Goal: Task Accomplishment & Management: Manage account settings

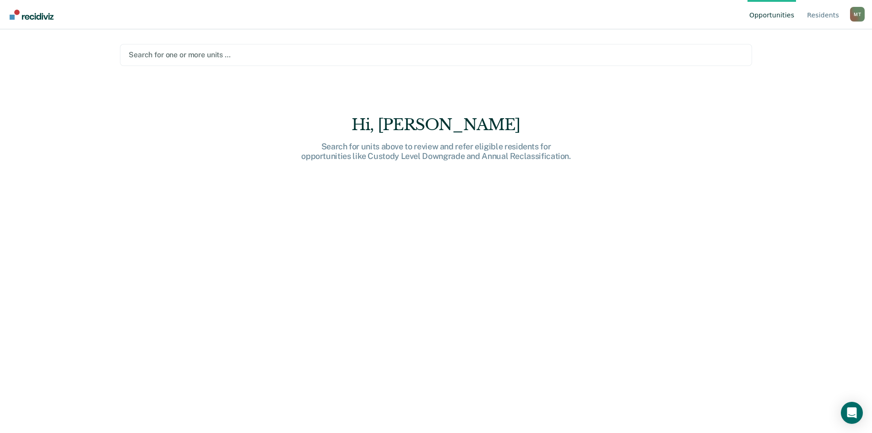
click at [199, 55] on div at bounding box center [436, 54] width 615 height 11
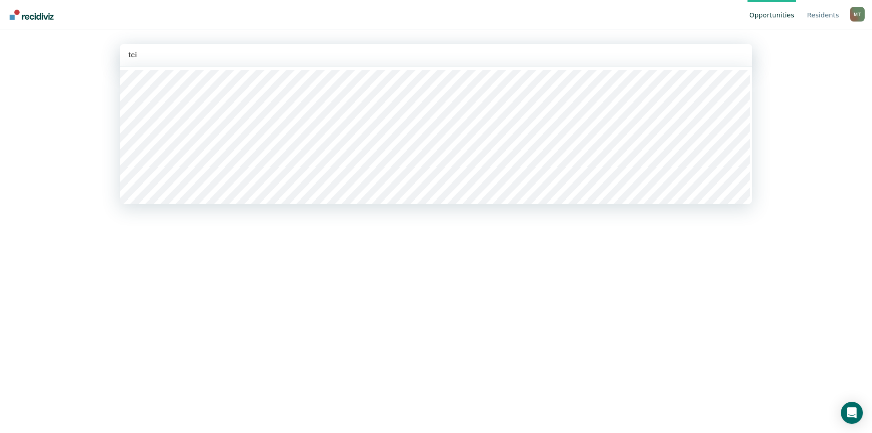
type input "tcix"
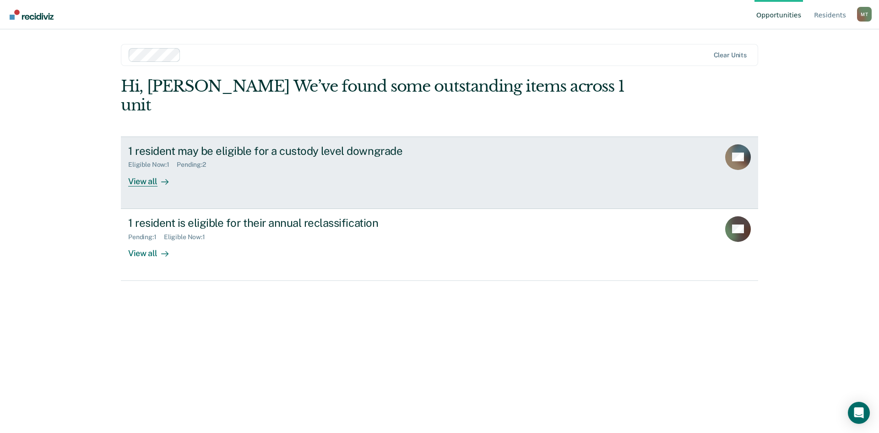
click at [148, 169] on div "View all" at bounding box center [153, 178] width 51 height 18
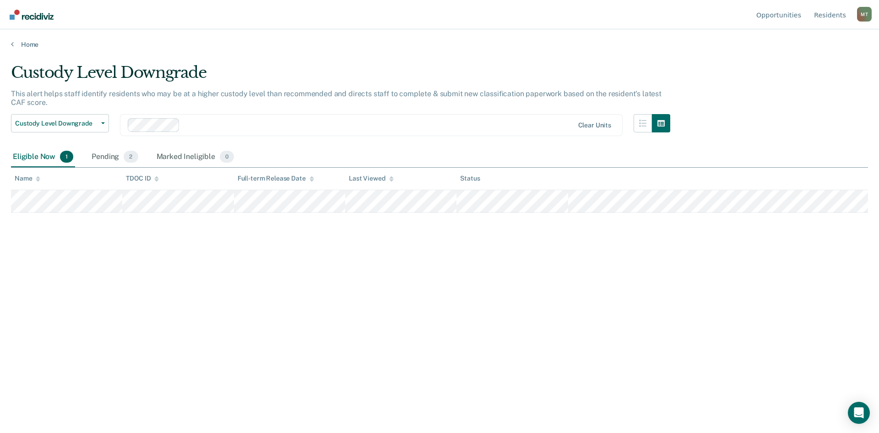
click at [35, 157] on div "Eligible Now 1" at bounding box center [43, 157] width 64 height 20
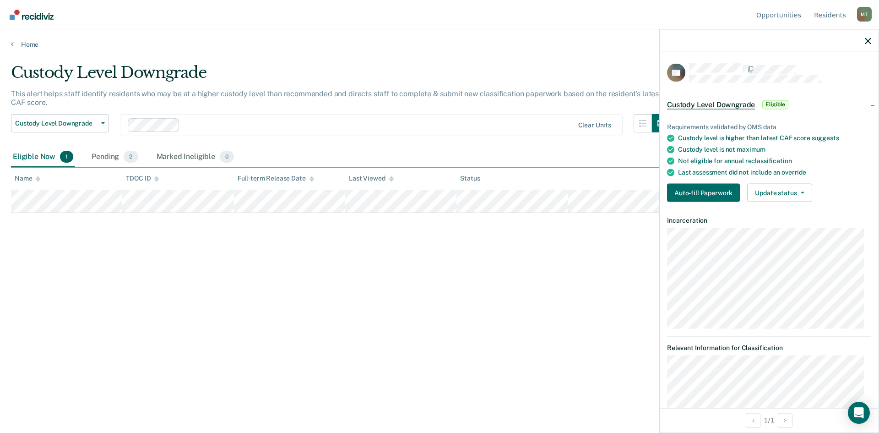
click at [382, 265] on div "Custody Level Downgrade This alert helps staff identify residents who may be at…" at bounding box center [439, 213] width 857 height 301
click at [105, 157] on div "Pending 2" at bounding box center [115, 157] width 50 height 20
click at [272, 304] on div "Custody Level Downgrade This alert helps staff identify residents who may be at…" at bounding box center [439, 213] width 857 height 301
click at [427, 339] on div "Custody Level Downgrade This alert helps staff identify residents who may be at…" at bounding box center [439, 213] width 857 height 301
click at [867, 40] on icon "button" at bounding box center [868, 41] width 6 height 6
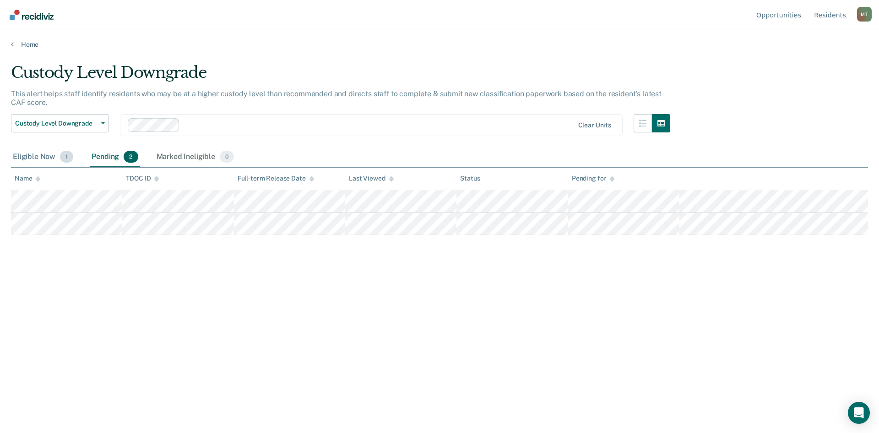
click at [34, 157] on div "Eligible Now 1" at bounding box center [43, 157] width 64 height 20
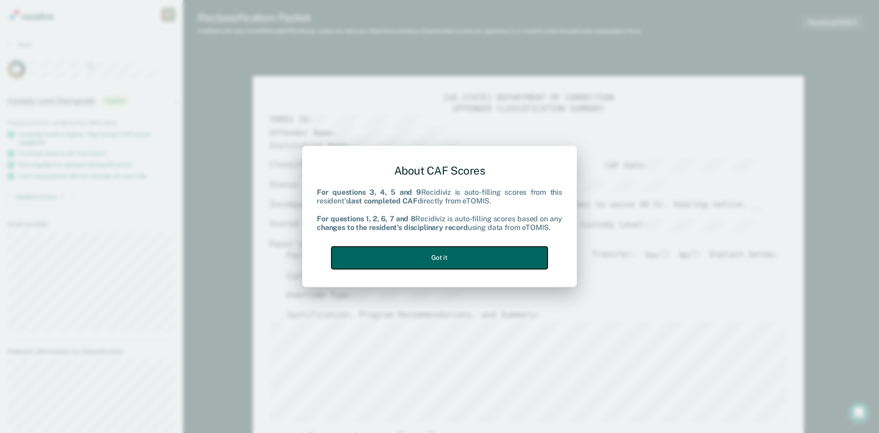
click at [432, 255] on button "Got it" at bounding box center [440, 257] width 216 height 22
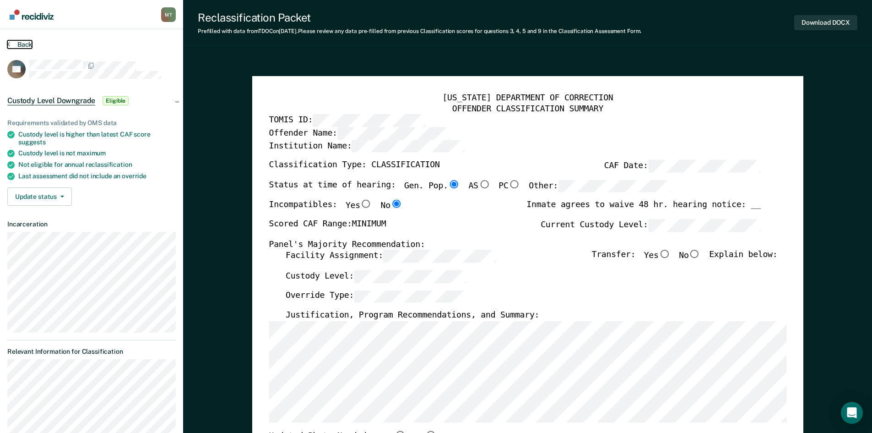
click at [26, 44] on button "Back" at bounding box center [19, 44] width 25 height 8
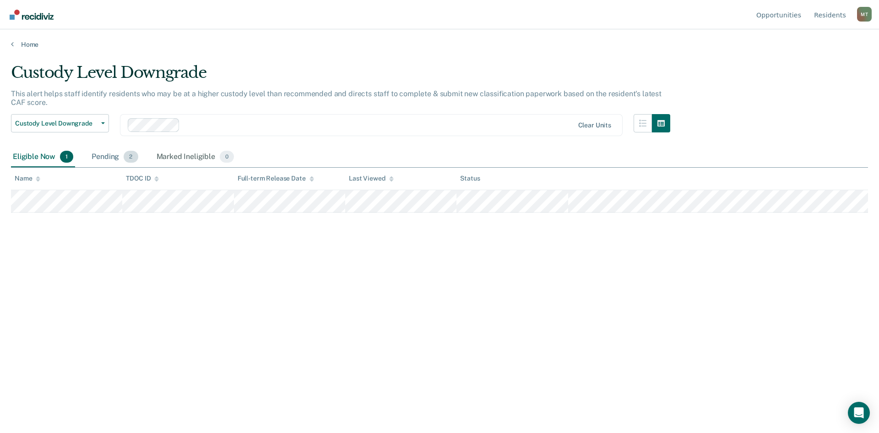
click at [109, 156] on div "Pending 2" at bounding box center [115, 157] width 50 height 20
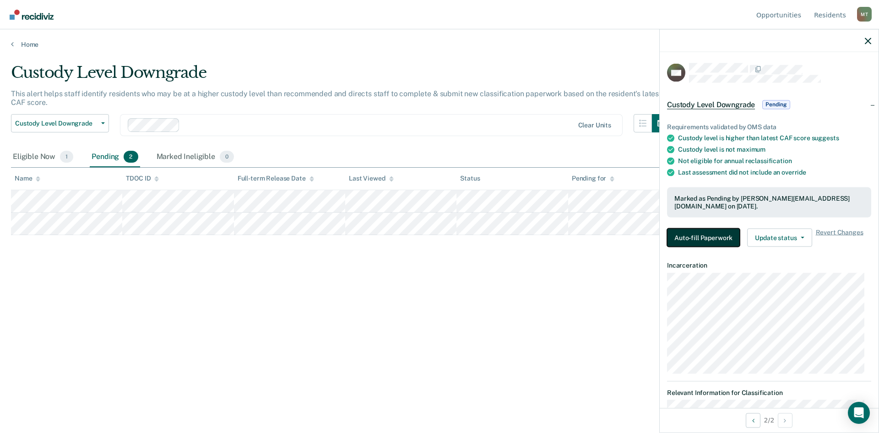
click at [696, 236] on button "Auto-fill Paperwork" at bounding box center [703, 237] width 73 height 18
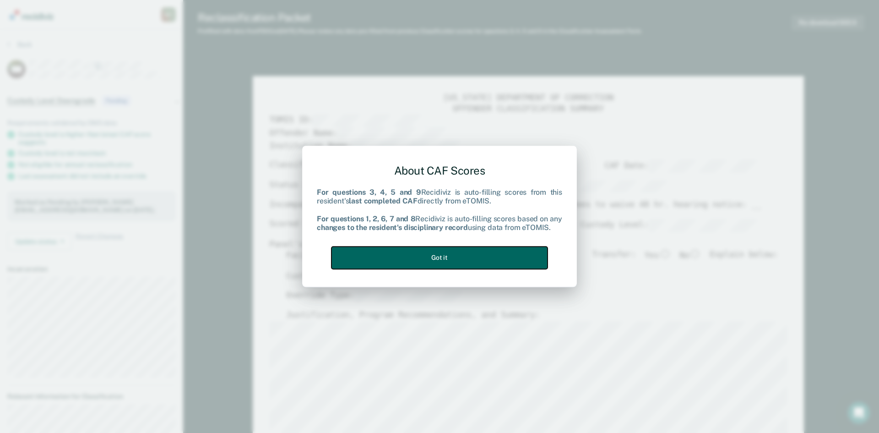
click at [500, 254] on button "Got it" at bounding box center [440, 257] width 216 height 22
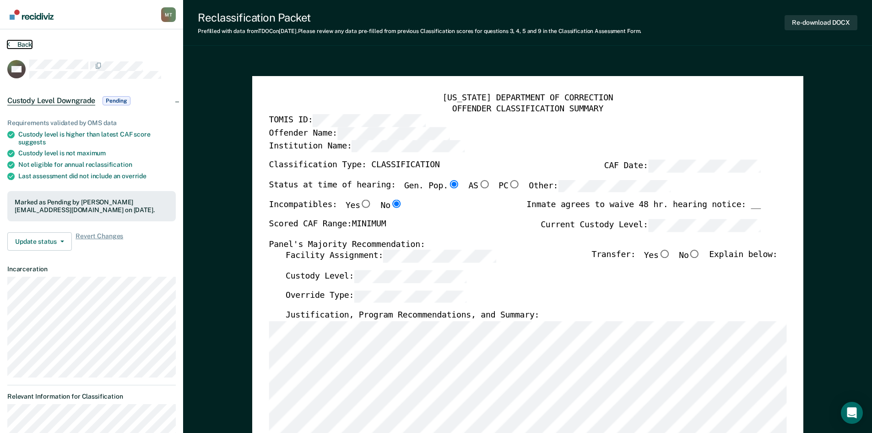
click at [22, 45] on button "Back" at bounding box center [19, 44] width 25 height 8
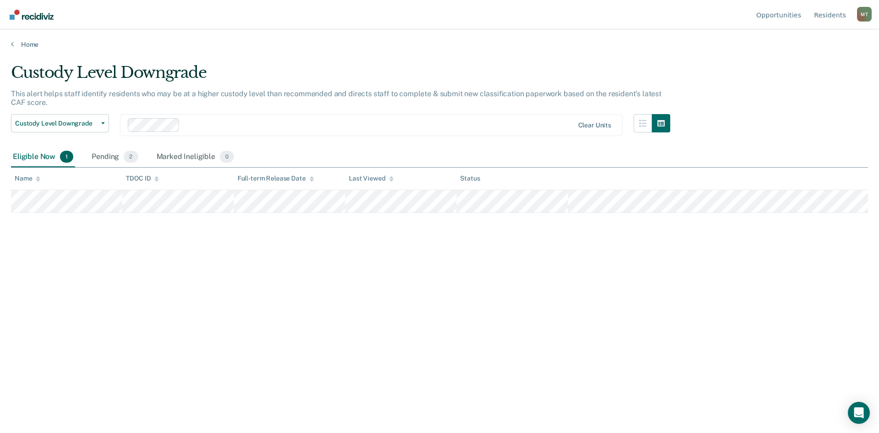
click at [45, 154] on div "Eligible Now 1" at bounding box center [43, 157] width 64 height 20
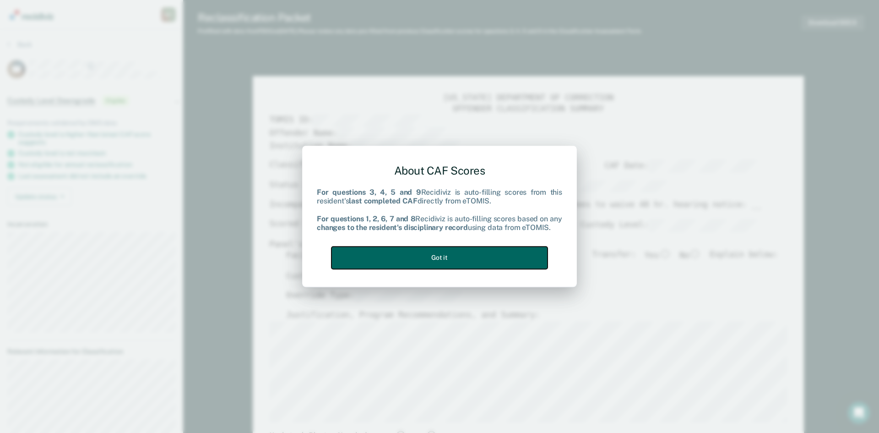
click at [462, 258] on button "Got it" at bounding box center [440, 257] width 216 height 22
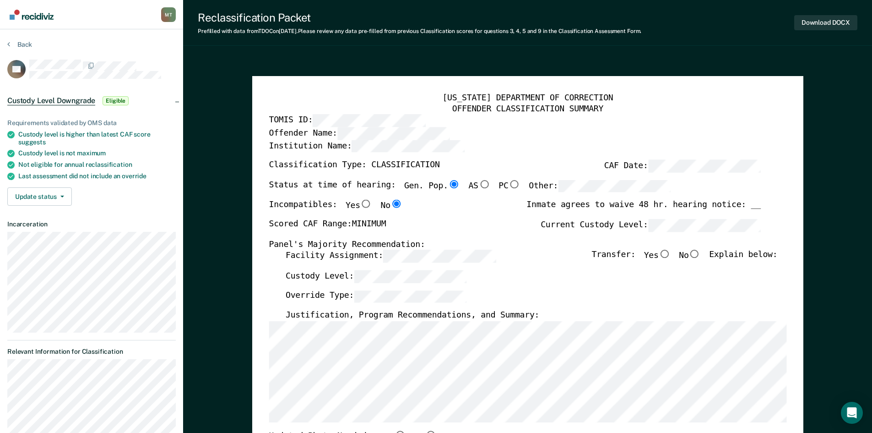
type textarea "x"
click at [62, 197] on button "Update status" at bounding box center [39, 196] width 65 height 18
click at [60, 237] on button "Mark Ineligible" at bounding box center [51, 233] width 88 height 15
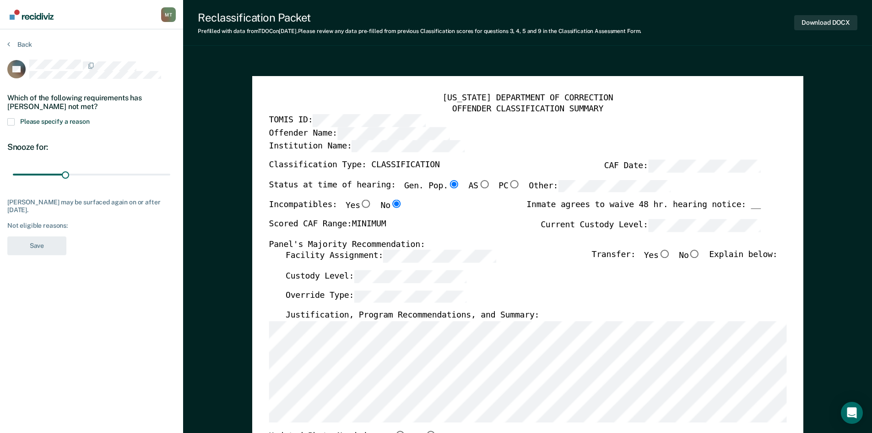
click at [11, 122] on span at bounding box center [10, 121] width 7 height 7
click at [90, 118] on input "Please specify a reason" at bounding box center [90, 118] width 0 height 0
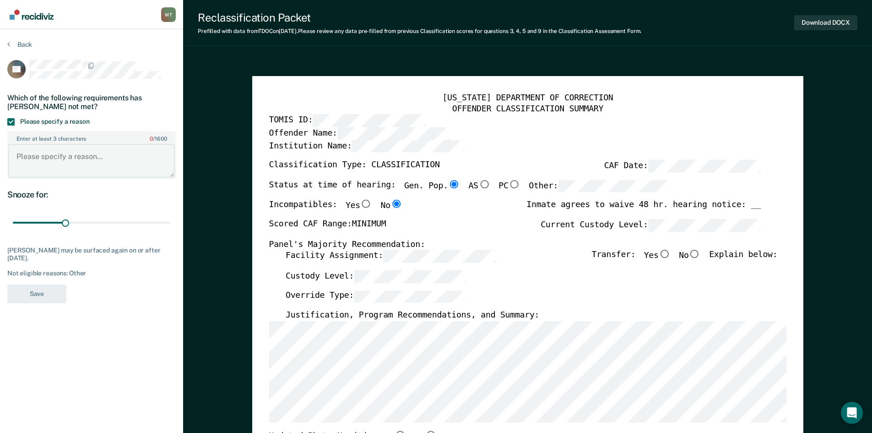
click at [60, 156] on textarea "Enter at least 3 characters 0 / 1600" at bounding box center [91, 161] width 167 height 34
drag, startPoint x: 66, startPoint y: 221, endPoint x: 49, endPoint y: 220, distance: 17.0
type input "20"
click at [49, 220] on input "range" at bounding box center [92, 222] width 158 height 16
click at [39, 161] on textarea "Enter at least 3 characters 0 / 1600" at bounding box center [91, 161] width 167 height 34
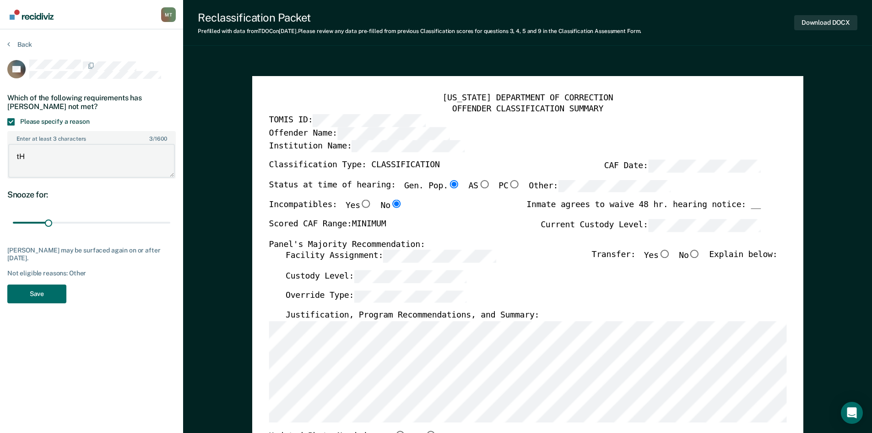
type textarea "t"
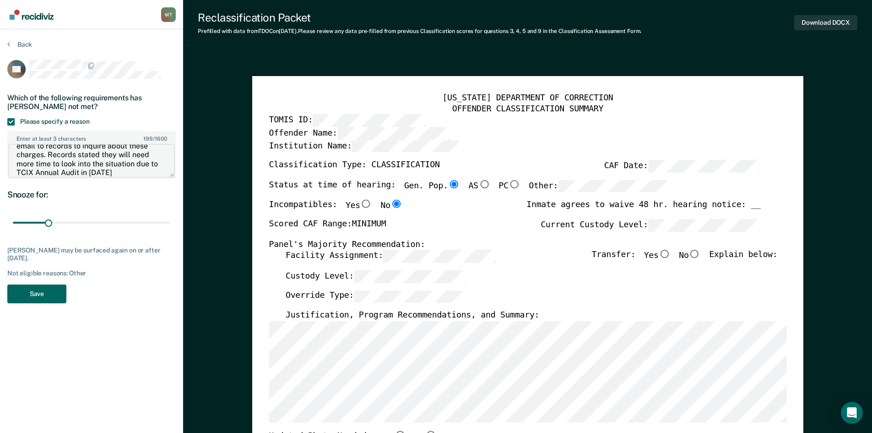
type textarea "This offender has pending charges, sent email to records to inquire about these…"
click at [35, 294] on button "Save" at bounding box center [36, 293] width 59 height 19
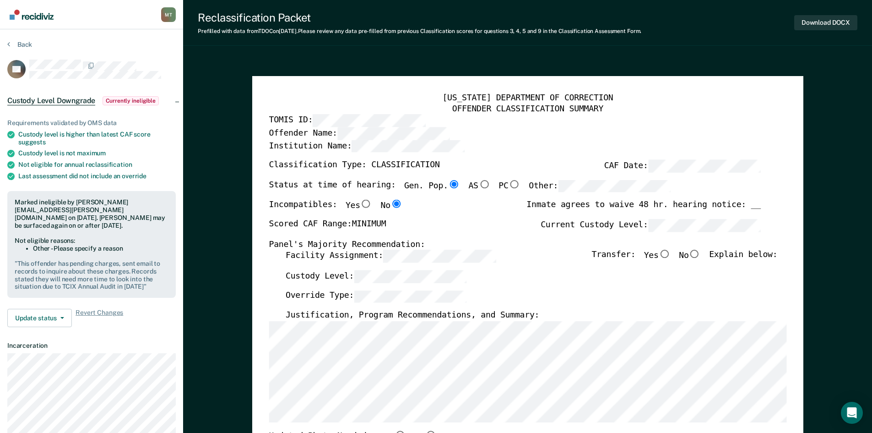
click at [116, 260] on pre "" This offender has pending charges, sent email to records to inquire about the…" at bounding box center [92, 275] width 154 height 31
click at [120, 275] on pre "" This offender has pending charges, sent email to records to inquire about the…" at bounding box center [92, 275] width 154 height 31
click at [57, 245] on li "Other - Please specify a reason" at bounding box center [101, 249] width 136 height 8
click at [42, 316] on button "Update status" at bounding box center [39, 318] width 65 height 18
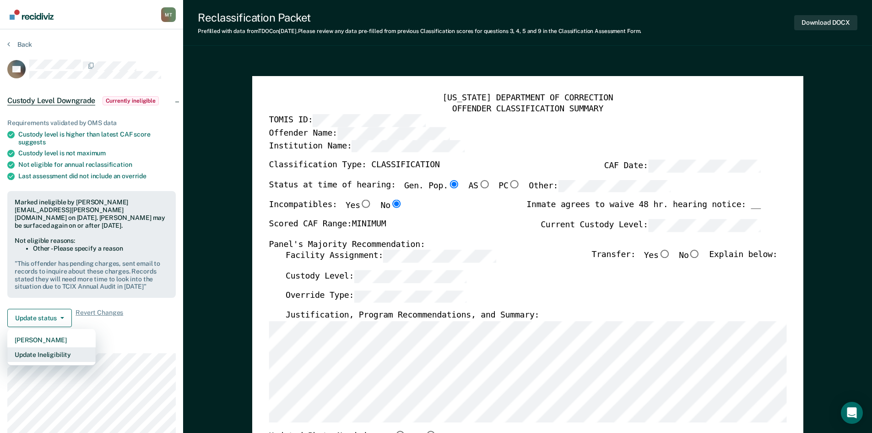
click at [54, 357] on button "Update Ineligibility" at bounding box center [51, 354] width 88 height 15
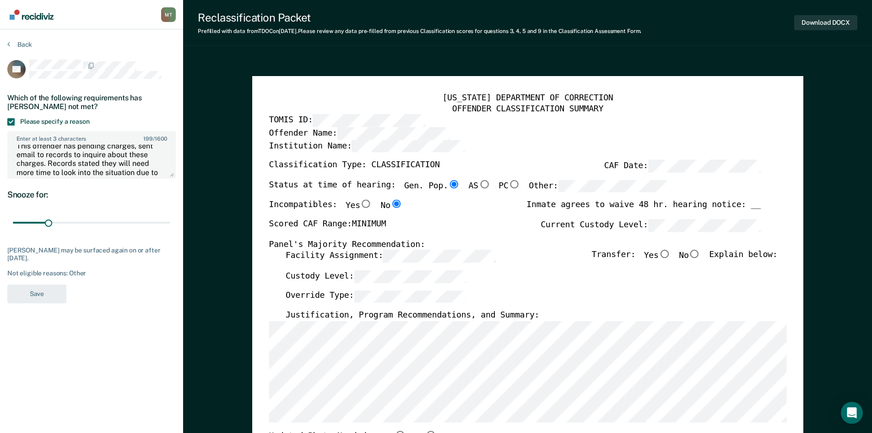
scroll to position [27, 0]
click at [143, 165] on textarea "This offender has pending charges, sent email to records to inquire about these…" at bounding box center [91, 161] width 167 height 34
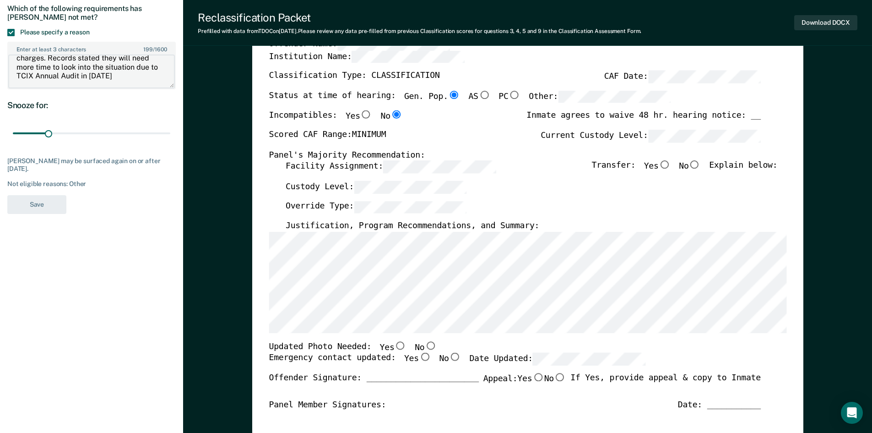
scroll to position [92, 0]
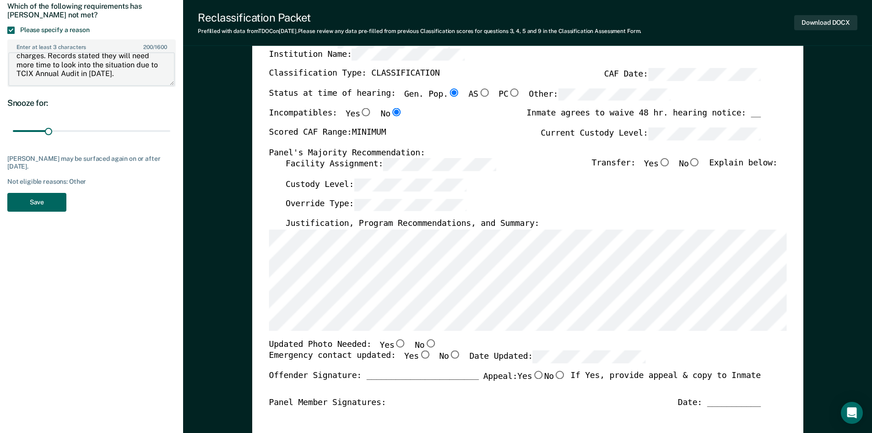
type textarea "This offender has pending charges, sent email to records to inquire about these…"
click at [37, 201] on button "Save" at bounding box center [36, 202] width 59 height 19
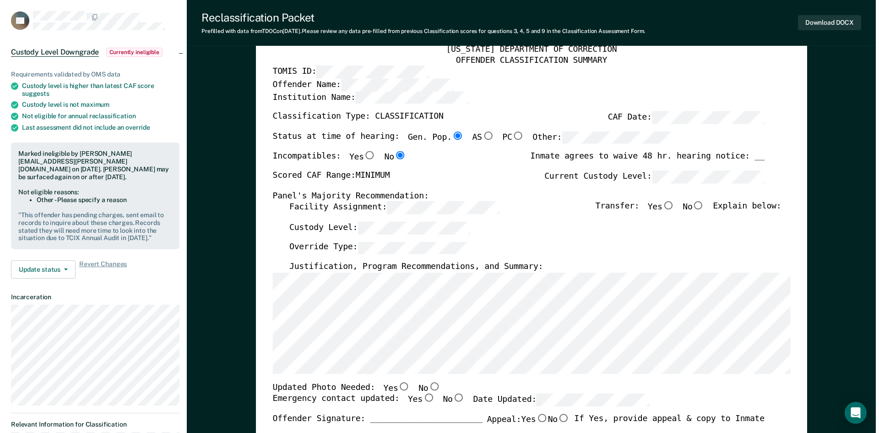
scroll to position [0, 0]
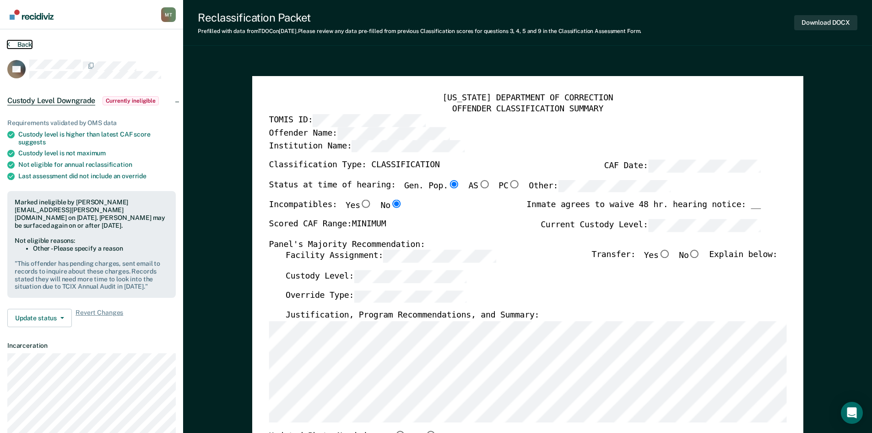
click at [20, 44] on button "Back" at bounding box center [19, 44] width 25 height 8
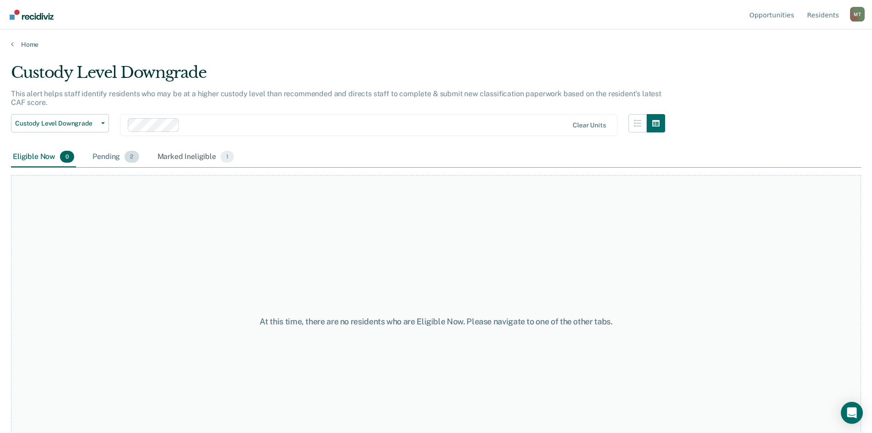
click at [111, 155] on div "Pending 2" at bounding box center [116, 157] width 50 height 20
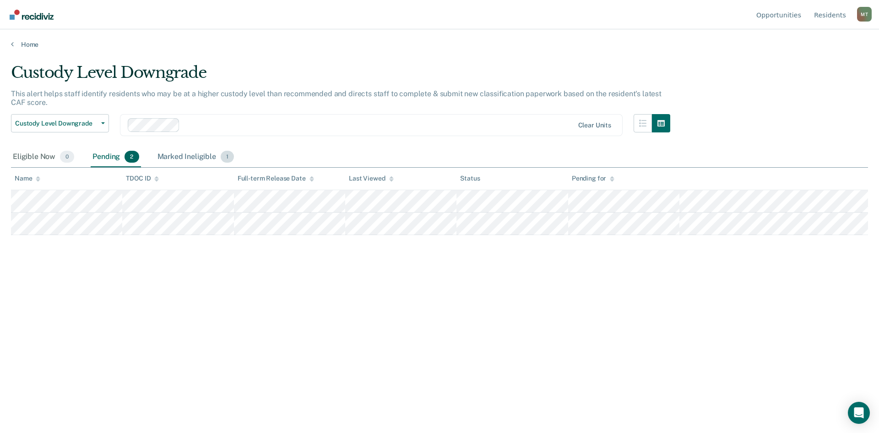
click at [190, 158] on div "Marked Ineligible 1" at bounding box center [196, 157] width 81 height 20
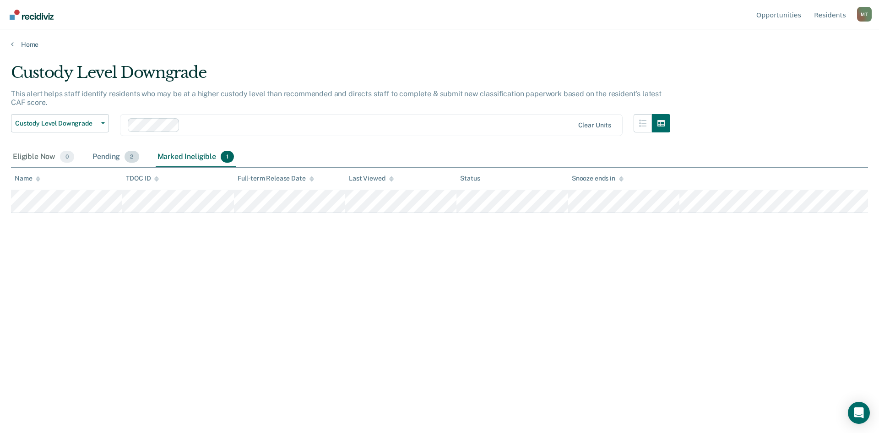
click at [110, 155] on div "Pending 2" at bounding box center [116, 157] width 50 height 20
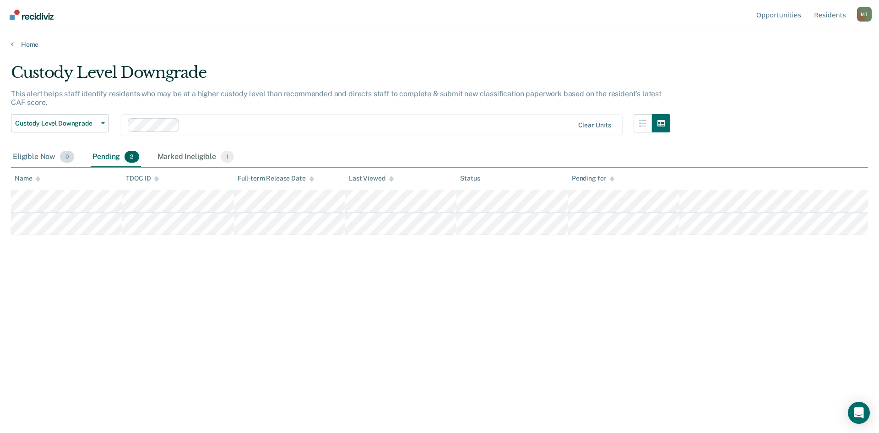
click at [33, 154] on div "Eligible Now 0" at bounding box center [43, 157] width 65 height 20
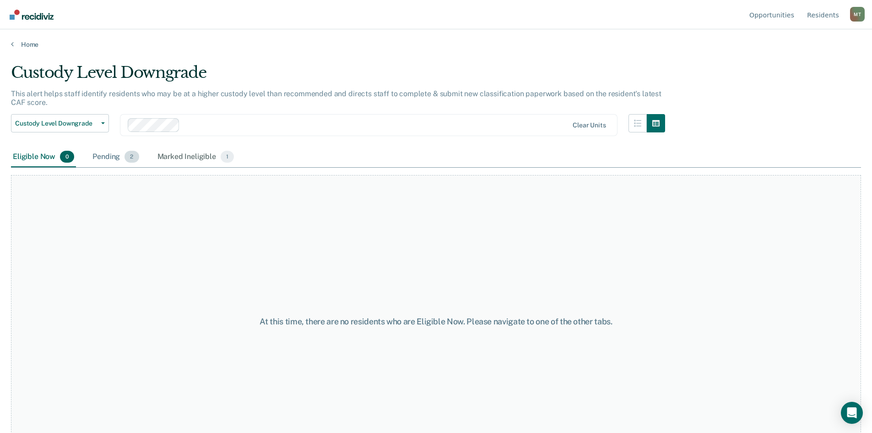
click at [109, 155] on div "Pending 2" at bounding box center [116, 157] width 50 height 20
